Goal: Ask a question

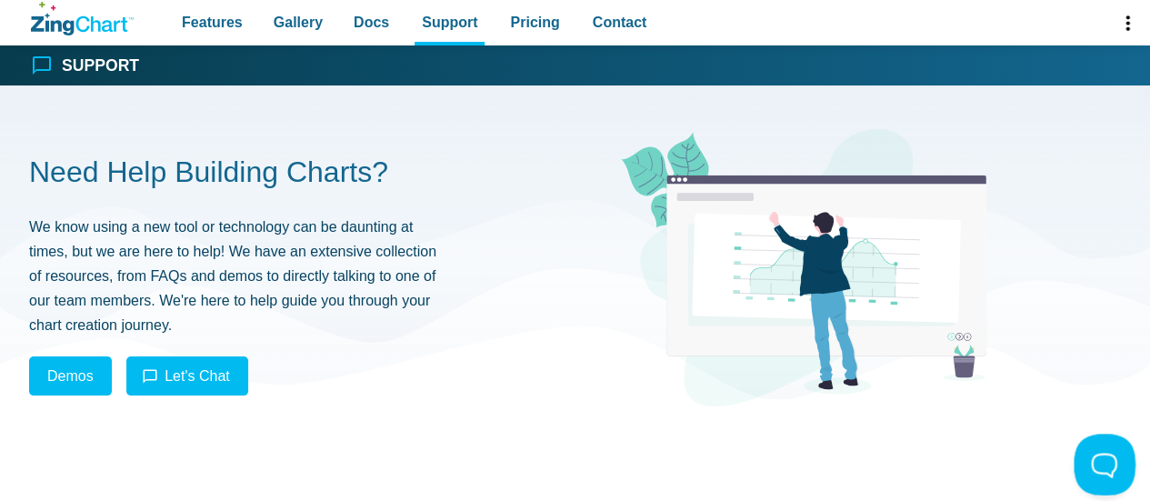
click at [1096, 462] on button at bounding box center [1101, 461] width 55 height 55
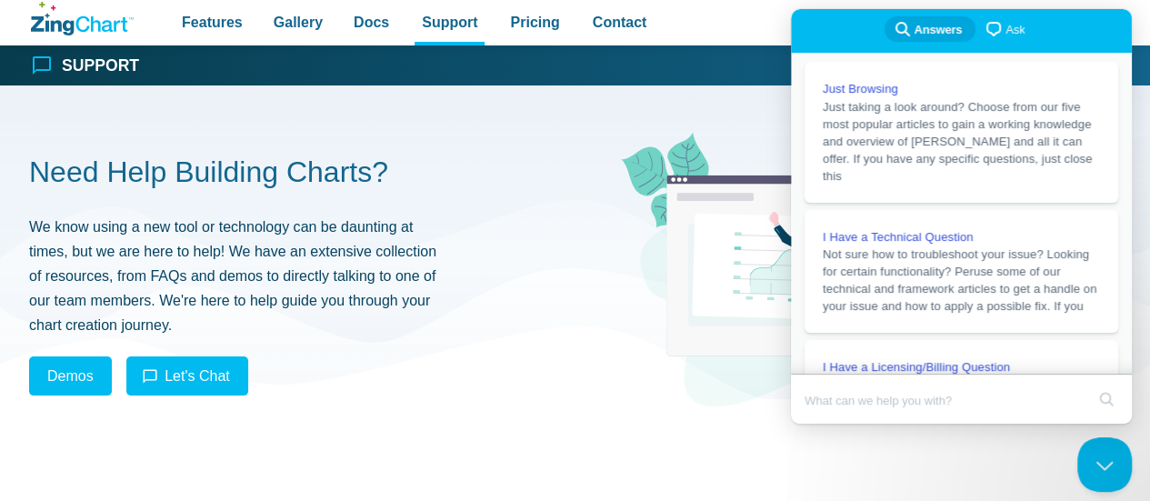
click at [1006, 34] on span "Ask" at bounding box center [1015, 30] width 19 height 18
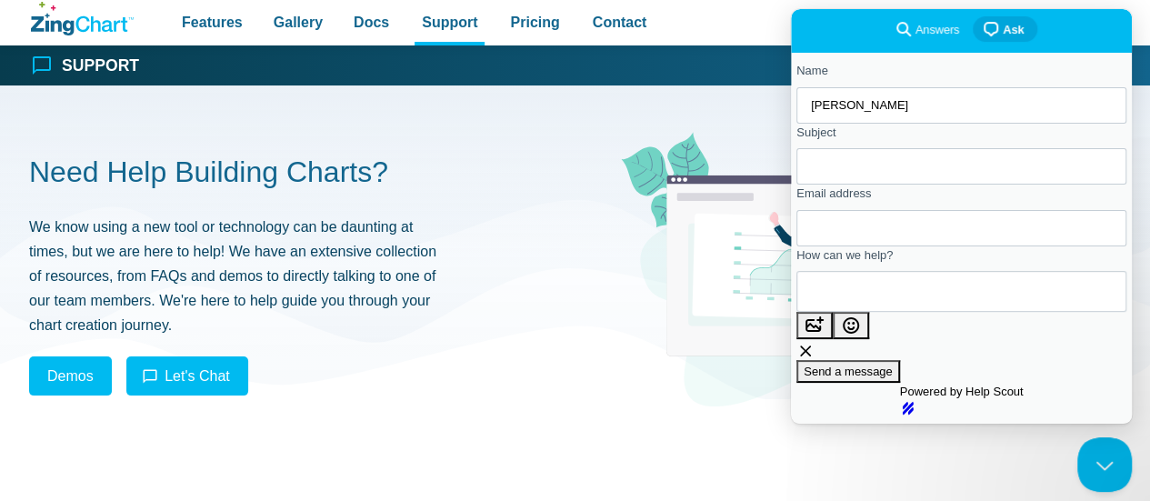
type input "[PERSON_NAME]"
click at [881, 177] on input "Subject" at bounding box center [961, 166] width 301 height 33
type input "Zingchart not working"
click at [849, 238] on input "Email address" at bounding box center [961, 228] width 301 height 33
type input "[EMAIL_ADDRESS][DOMAIN_NAME]"
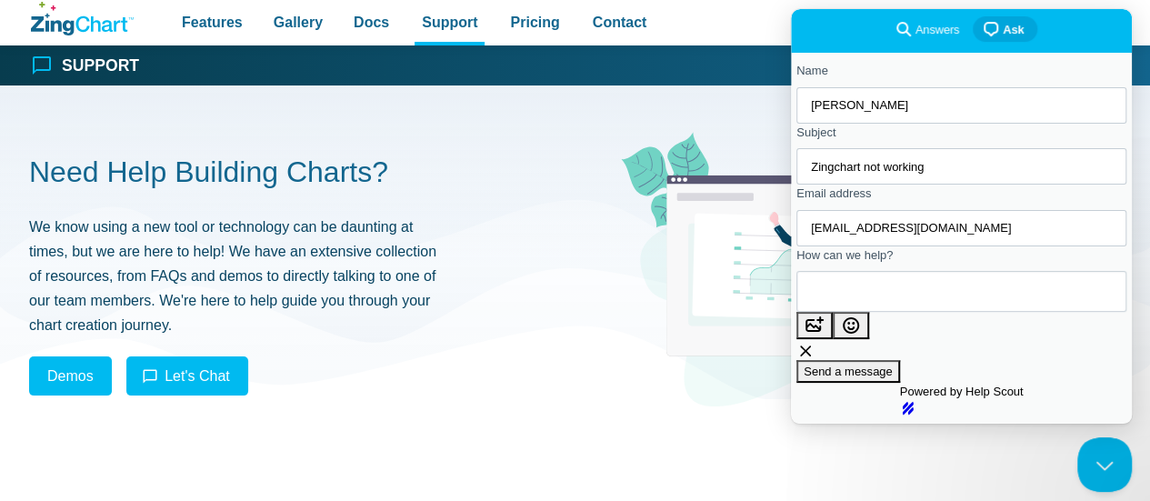
click at [909, 311] on textarea "How can we help?" at bounding box center [893, 291] width 165 height 39
paste textarea "[URL][DOMAIN_NAME]"
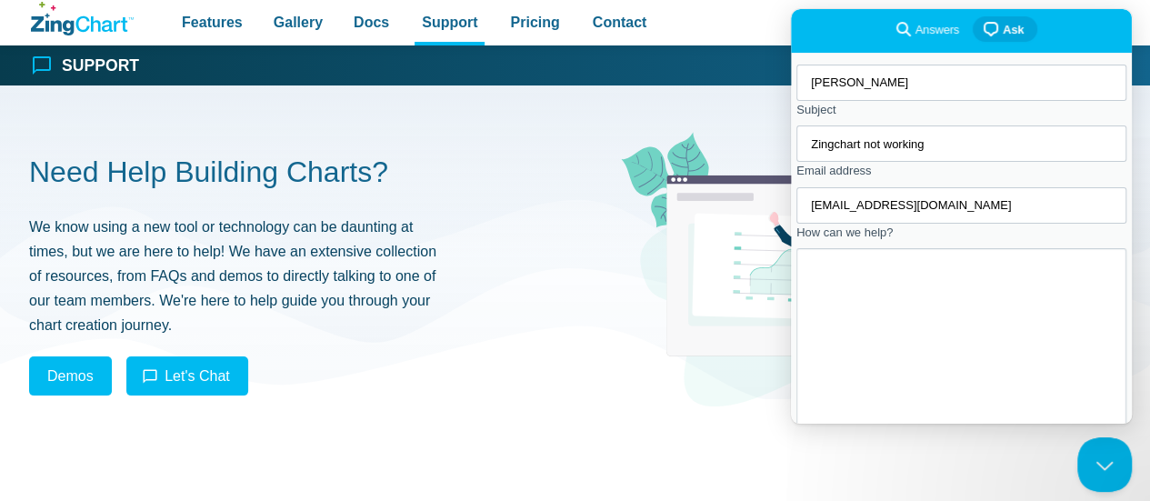
scroll to position [35, 0]
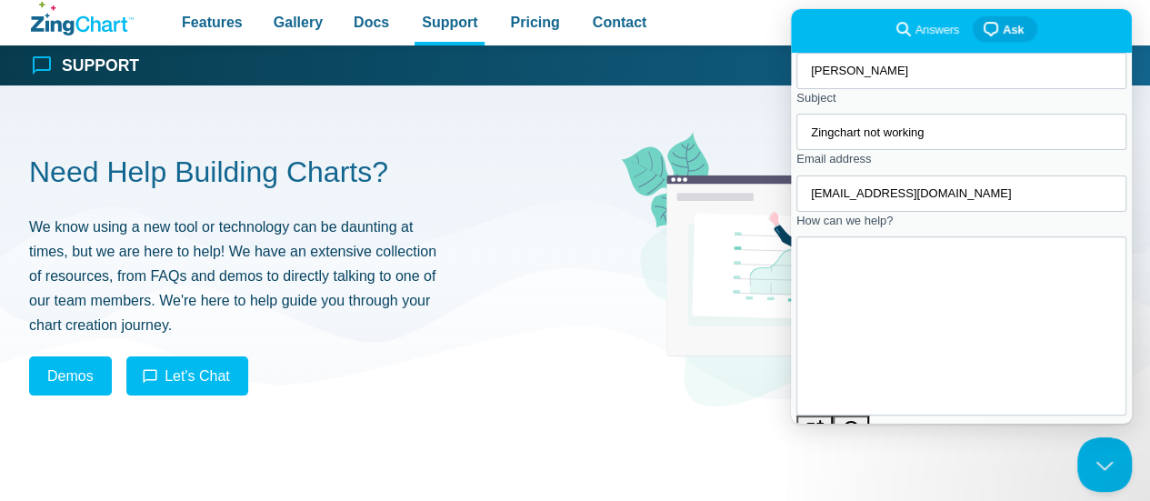
click at [839, 399] on textarea "[URL][DOMAIN_NAME] i have ceated a sample demo where zing chart is not working …" at bounding box center [841, 326] width 61 height 165
click at [872, 387] on textarea "[URL][DOMAIN_NAME] i have ceated a sample demo where zing chart is not working …" at bounding box center [841, 326] width 61 height 165
click at [872, 399] on textarea "[URL][DOMAIN_NAME] i have ceated a sample demo where zing chart is not working …" at bounding box center [841, 326] width 61 height 165
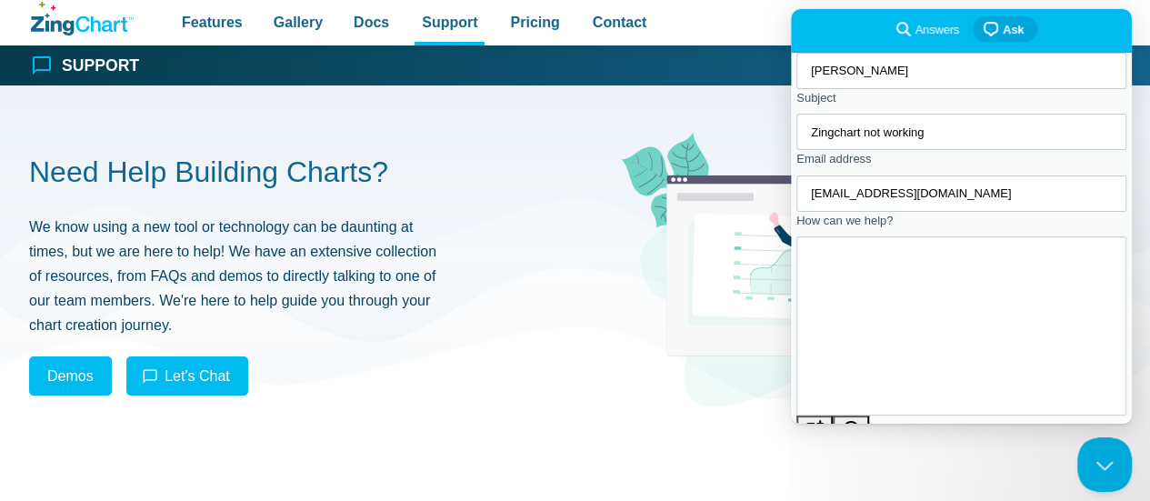
click at [872, 408] on textarea "[URL][DOMAIN_NAME] i have ceated a sample demo where zing chart is not working …" at bounding box center [841, 326] width 61 height 165
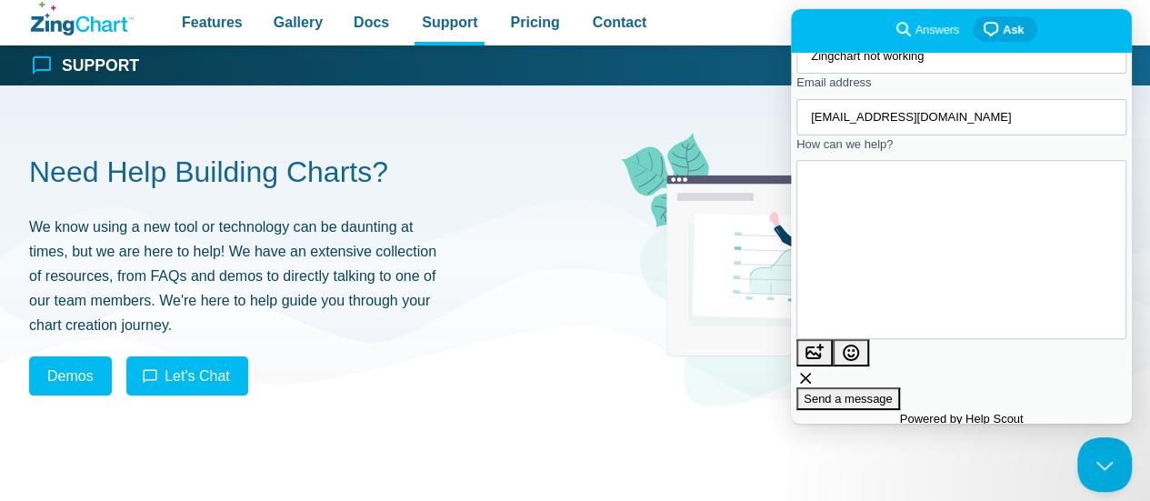
scroll to position [199, 0]
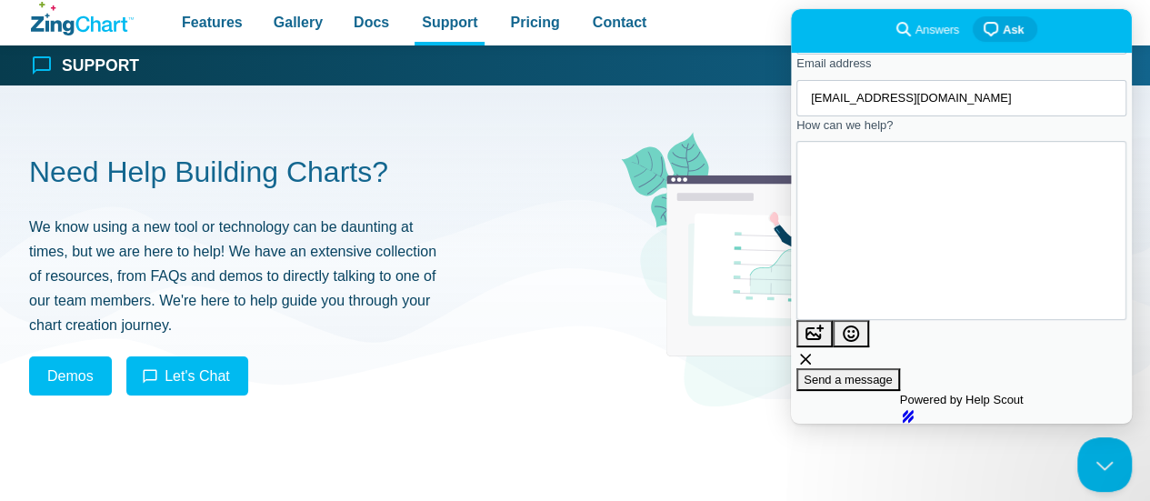
type textarea "[URL][DOMAIN_NAME] i have ceated a sample demo where zing chart is not working …"
click at [893, 373] on span "Send a message" at bounding box center [848, 380] width 89 height 14
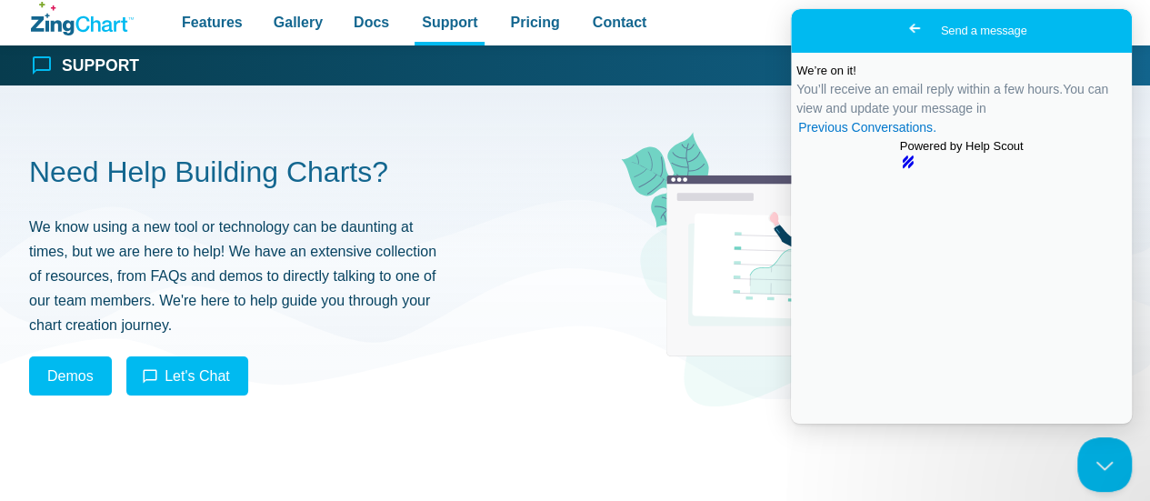
scroll to position [0, 0]
click at [939, 137] on link "Previous Conversations ." at bounding box center [868, 127] width 142 height 19
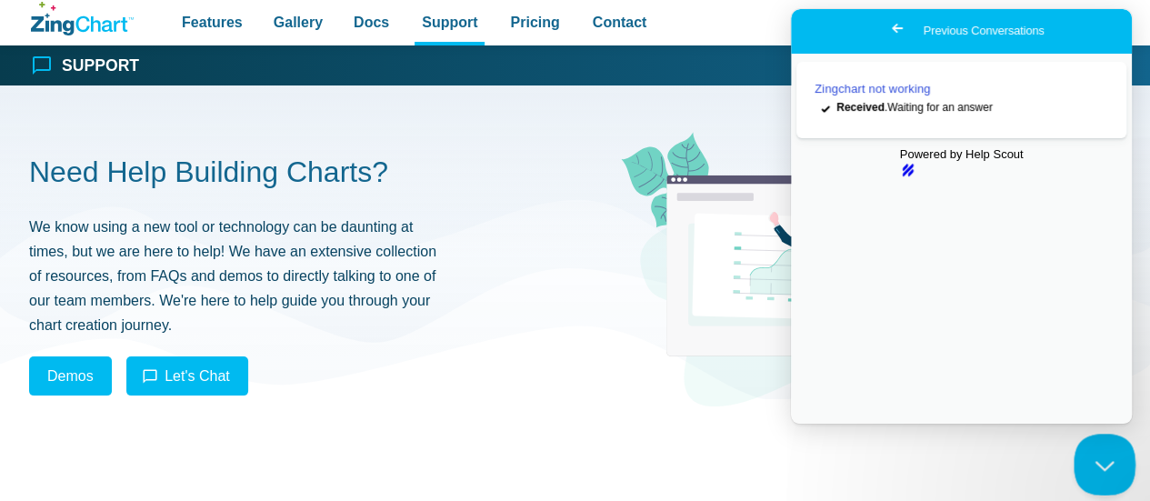
click at [1097, 459] on button "Close Beacon popover" at bounding box center [1101, 461] width 55 height 55
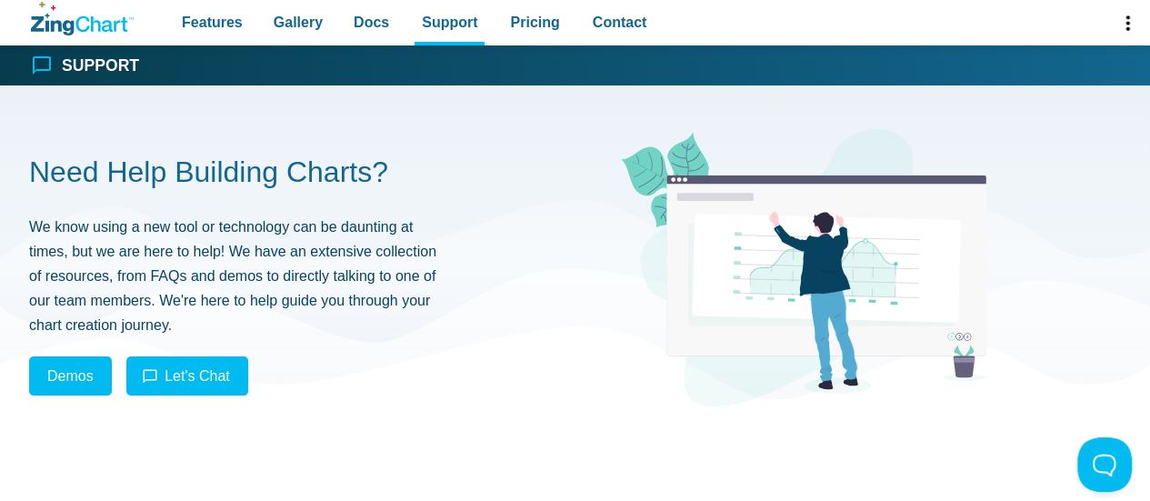
click at [538, 212] on section "Need Help Building Charts? We know using a new tool or technology can be daunti…" at bounding box center [575, 271] width 1092 height 285
click at [809, 201] on icon "App Content" at bounding box center [826, 266] width 319 height 178
